Goal: Task Accomplishment & Management: Manage account settings

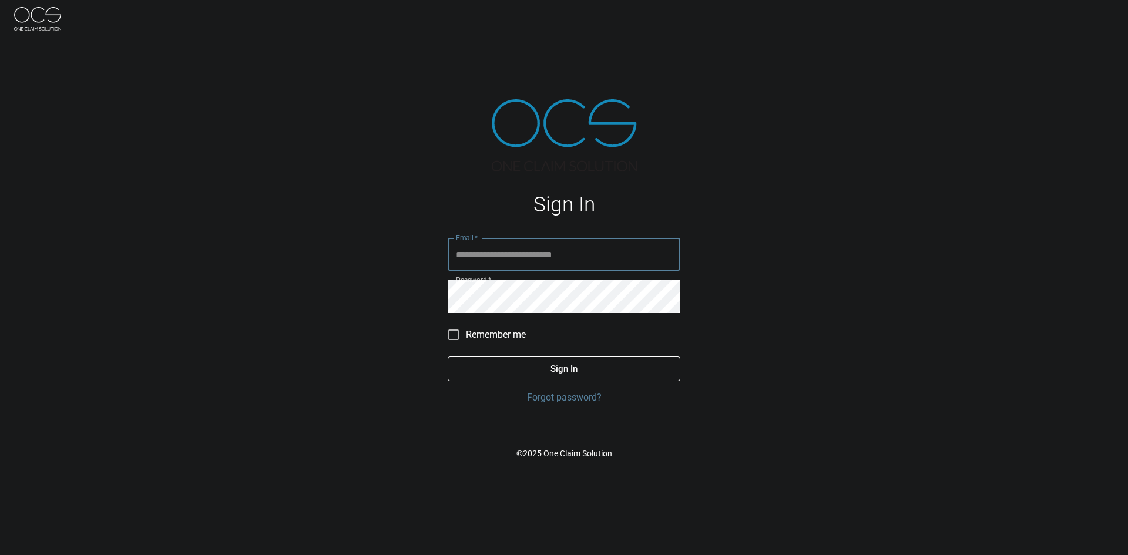
type input "**********"
click at [534, 362] on button "Sign In" at bounding box center [564, 368] width 233 height 25
